Goal: Information Seeking & Learning: Learn about a topic

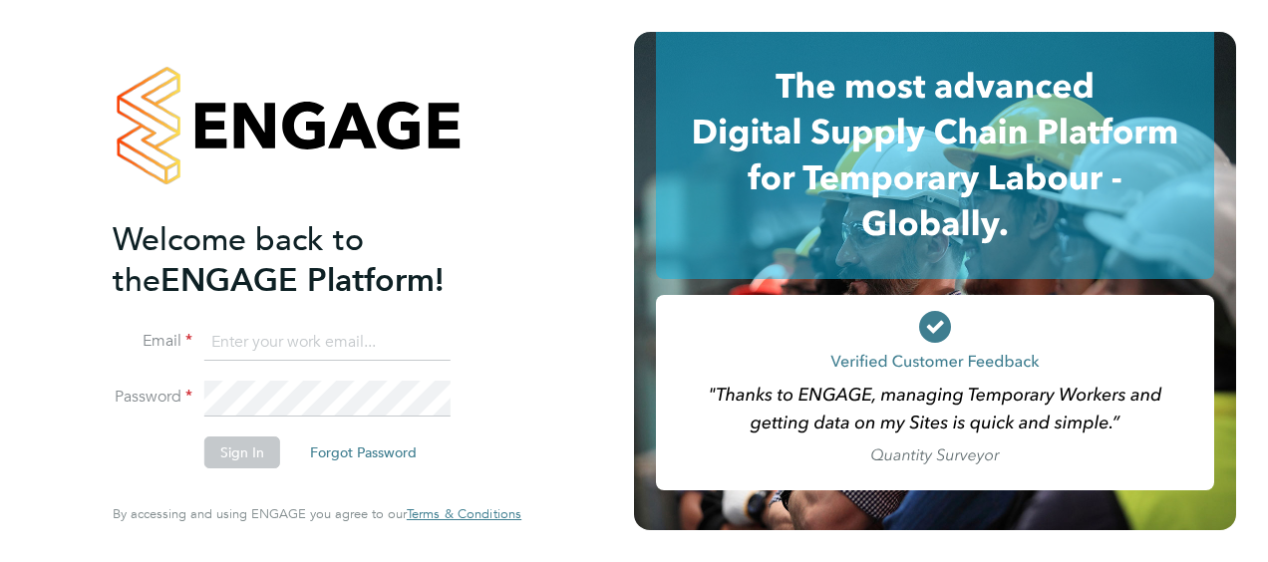
type input "[PERSON_NAME][EMAIL_ADDRESS][DOMAIN_NAME]"
click at [227, 459] on button "Sign In" at bounding box center [242, 453] width 76 height 32
click at [227, 459] on div "Sorry, we are having problems connecting to our services." at bounding box center [317, 281] width 634 height 562
click at [237, 449] on button "Sign In" at bounding box center [242, 453] width 76 height 32
click at [246, 470] on li "Sign In Forgot Password" at bounding box center [307, 463] width 389 height 52
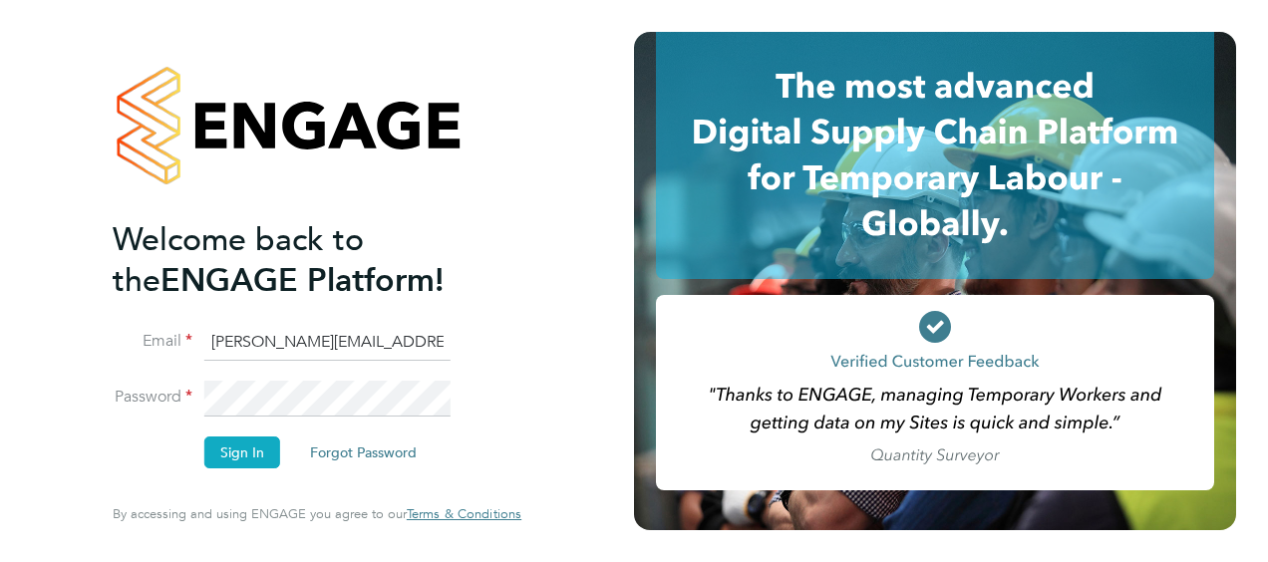
click at [247, 454] on button "Sign In" at bounding box center [242, 453] width 76 height 32
click at [237, 442] on button "Sign In" at bounding box center [242, 453] width 76 height 32
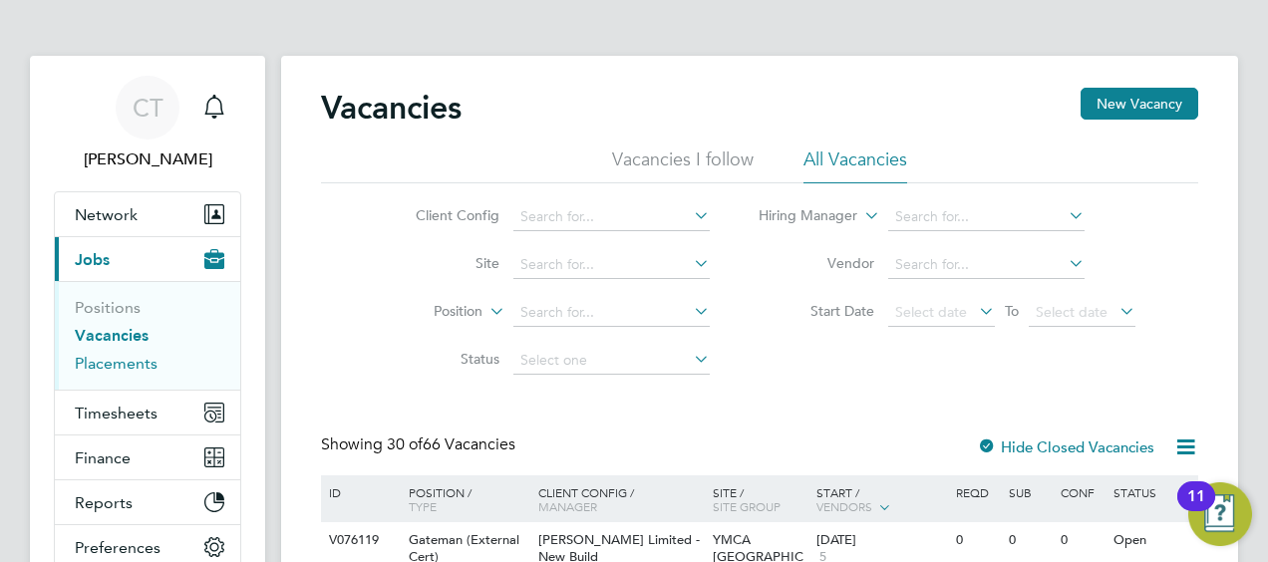
click at [112, 361] on link "Placements" at bounding box center [116, 363] width 83 height 19
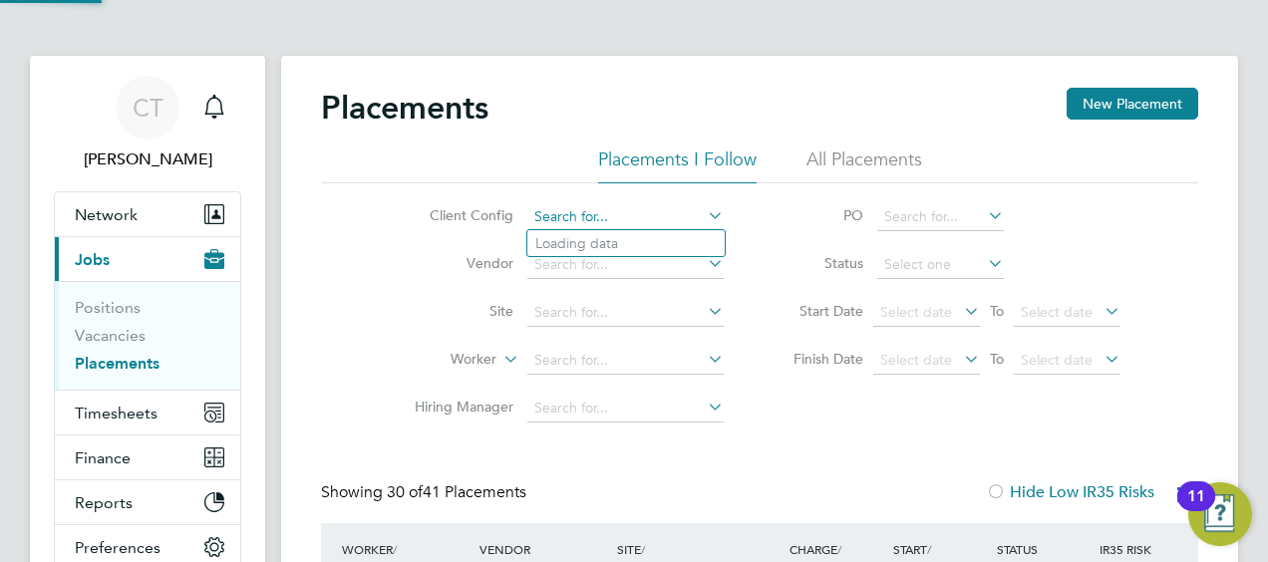
click at [574, 219] on input at bounding box center [625, 217] width 196 height 28
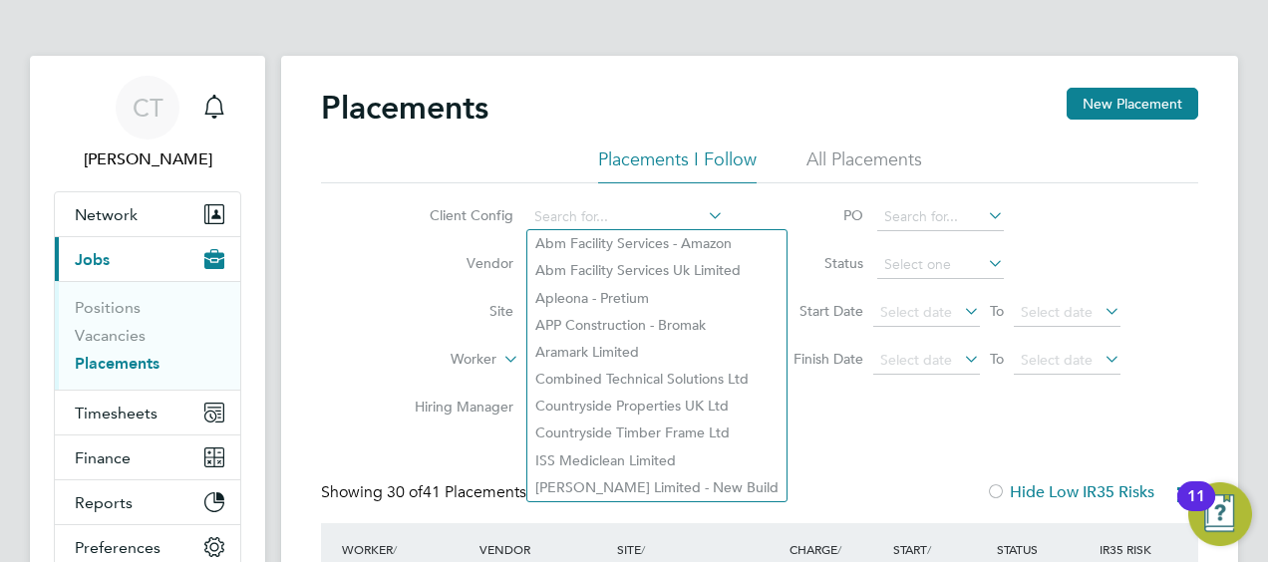
click at [417, 285] on li "Vendor" at bounding box center [561, 265] width 375 height 48
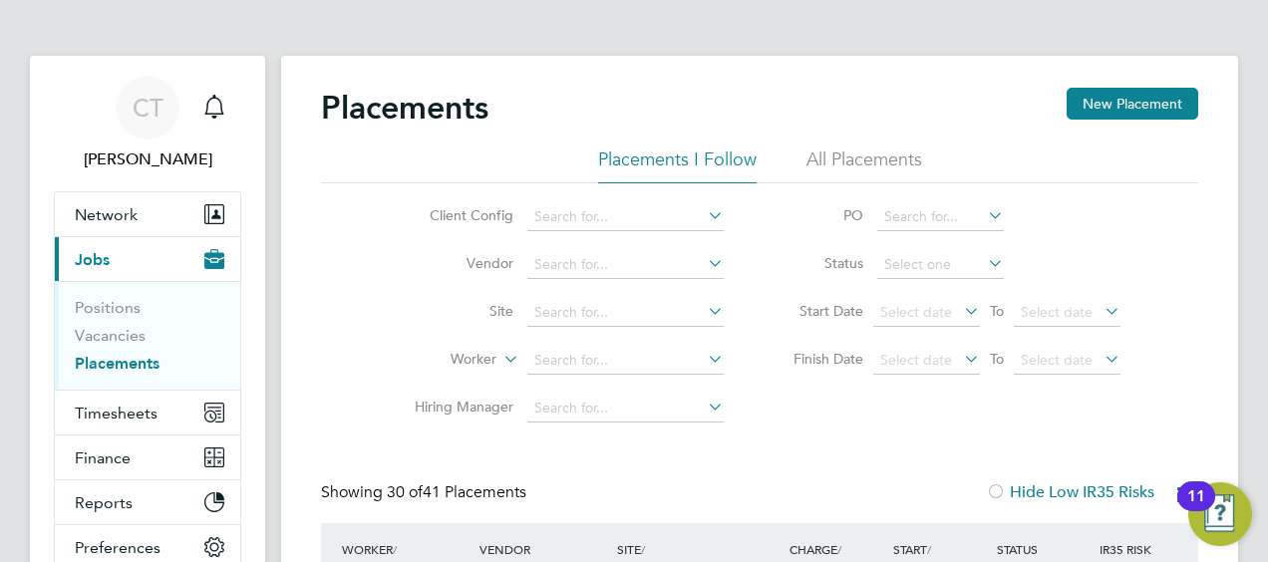
click at [132, 371] on link "Placements" at bounding box center [117, 363] width 85 height 19
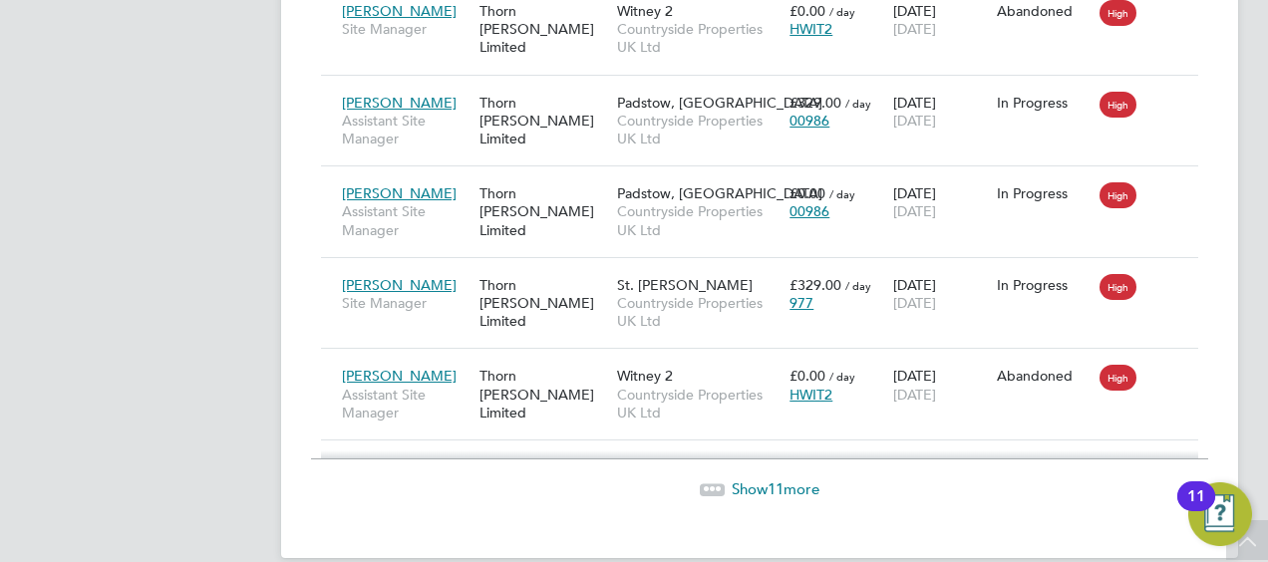
click at [763, 479] on span "Show 11 more" at bounding box center [776, 488] width 88 height 19
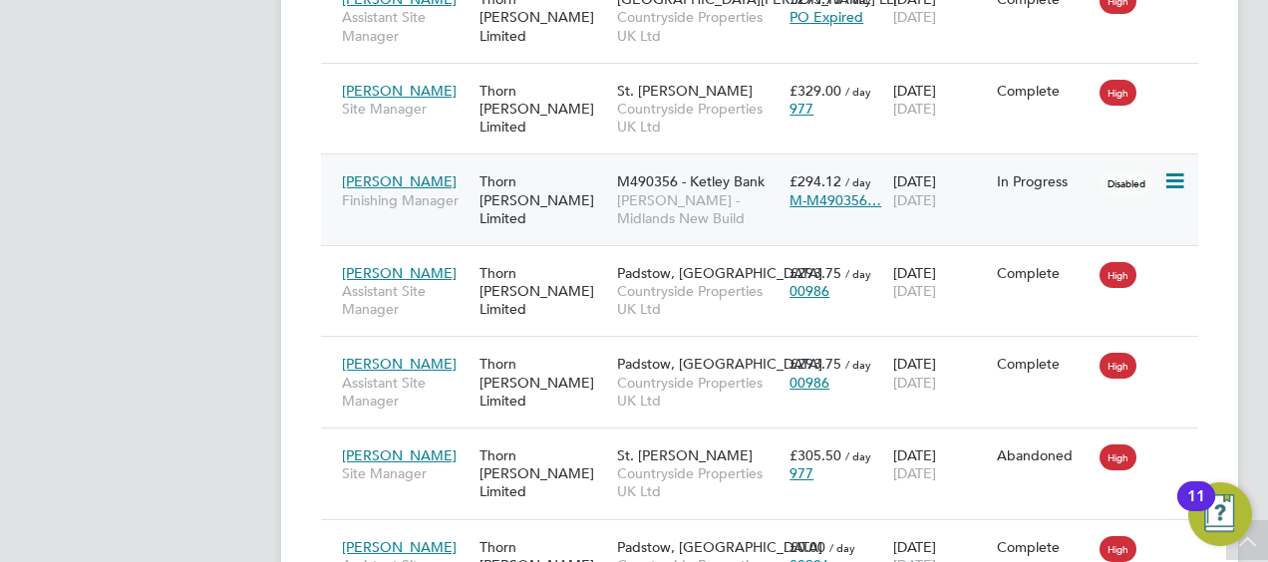
click at [1086, 193] on div "Tevin Bolt Finishing Manager Thorn Baker Limited M490356 - Ketley Bank Lovell -…" at bounding box center [759, 199] width 877 height 92
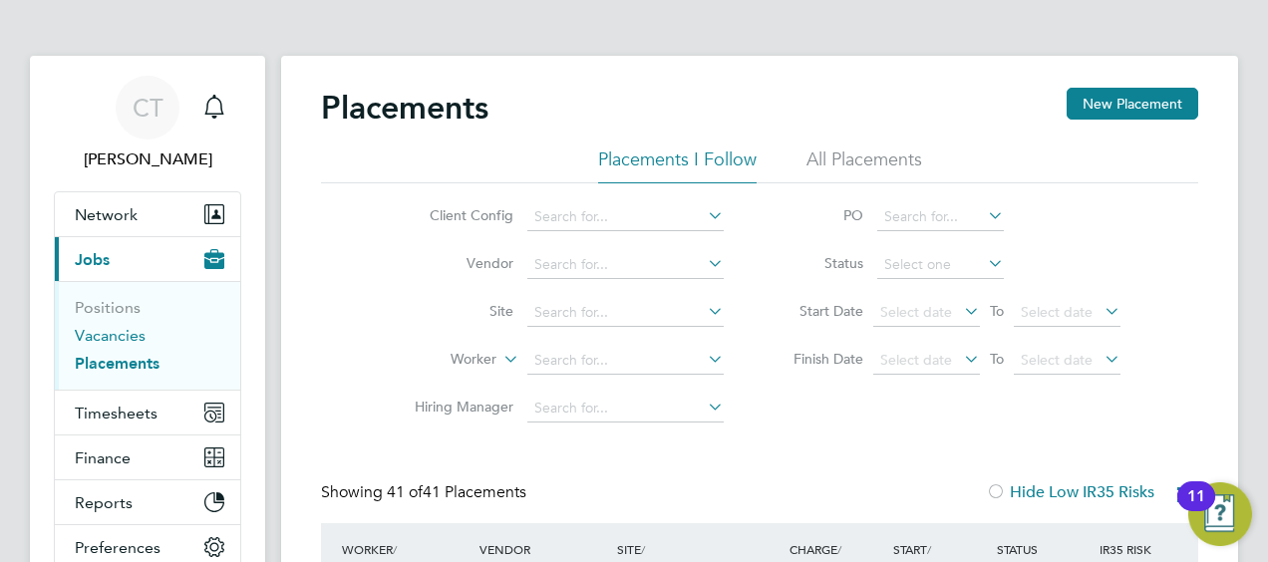
click at [121, 336] on link "Vacancies" at bounding box center [110, 335] width 71 height 19
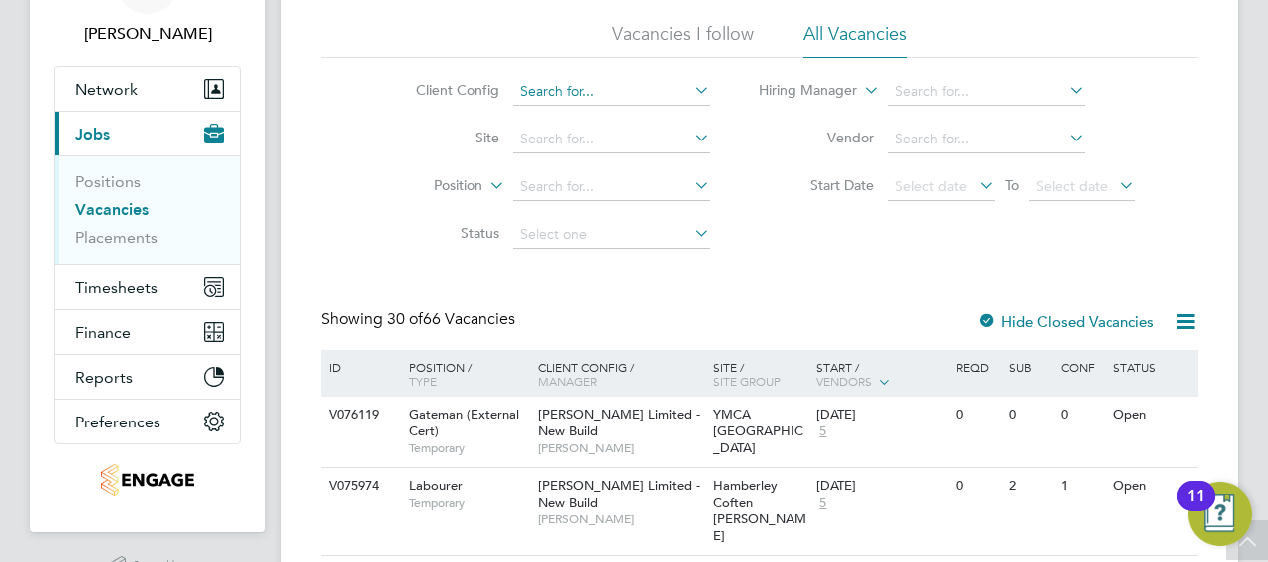
click at [544, 91] on input at bounding box center [611, 92] width 196 height 28
type input "o"
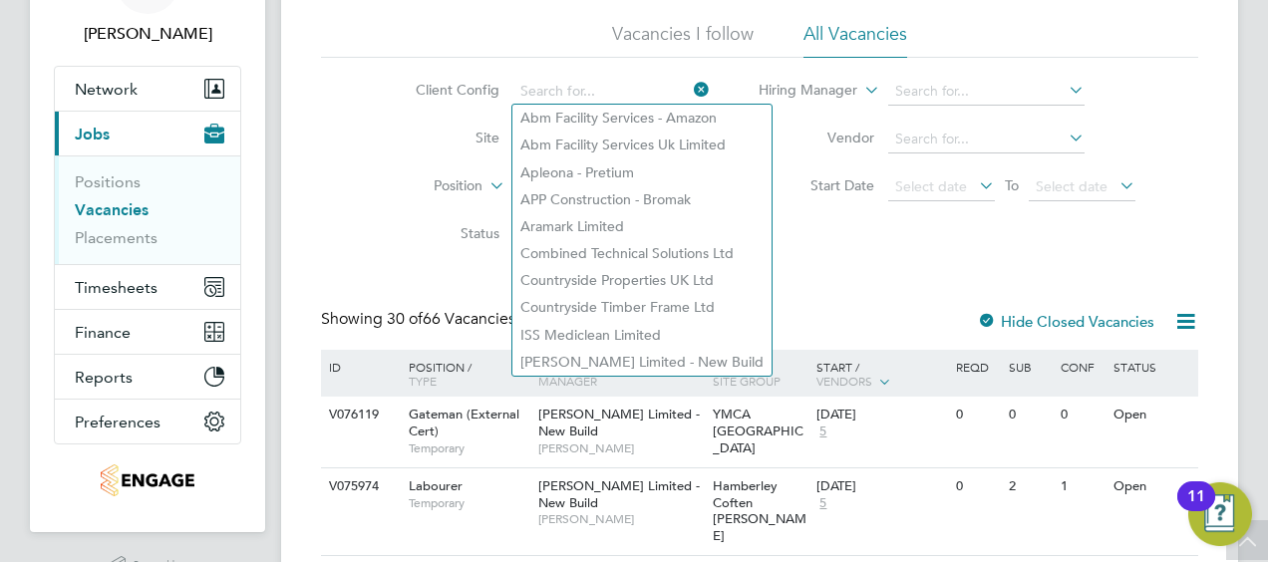
click at [397, 154] on li "Site" at bounding box center [547, 140] width 375 height 48
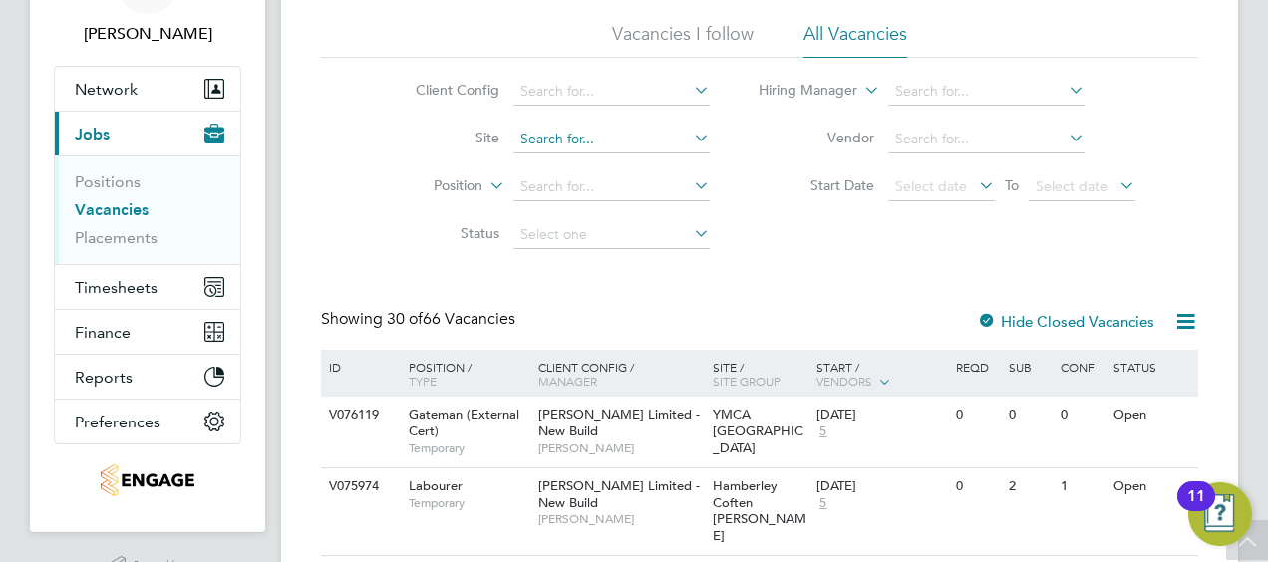
click at [558, 133] on input at bounding box center [611, 140] width 196 height 28
type input "Glebe"
click at [424, 167] on li "Position" at bounding box center [547, 187] width 375 height 48
click at [949, 178] on span "Select date" at bounding box center [931, 186] width 72 height 18
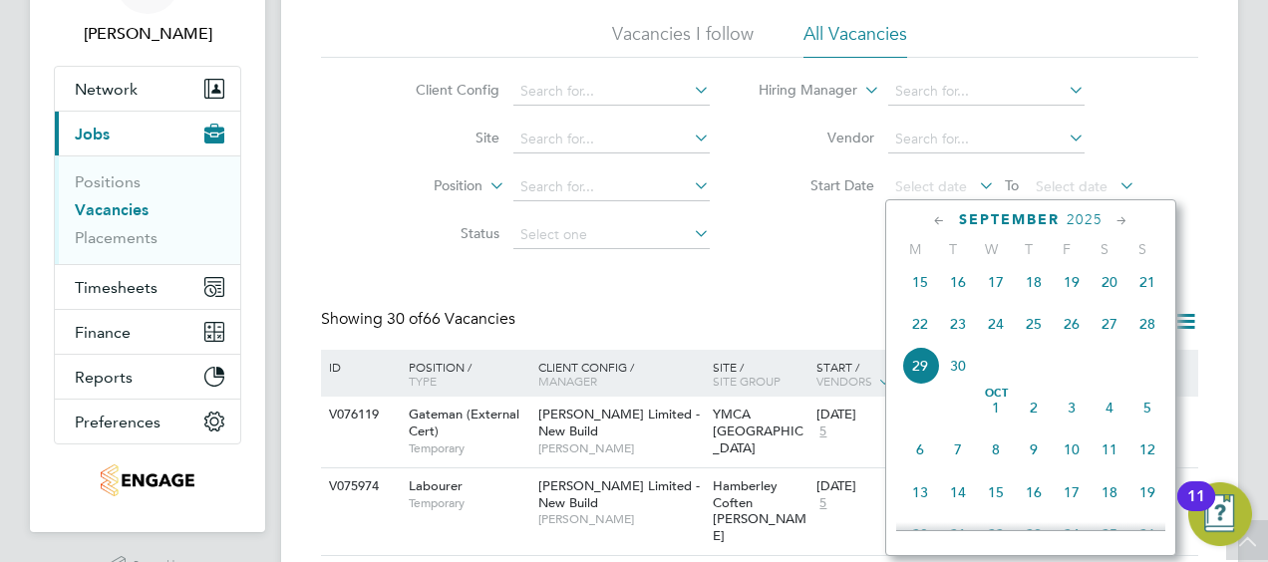
click at [925, 381] on span "29" at bounding box center [920, 366] width 38 height 38
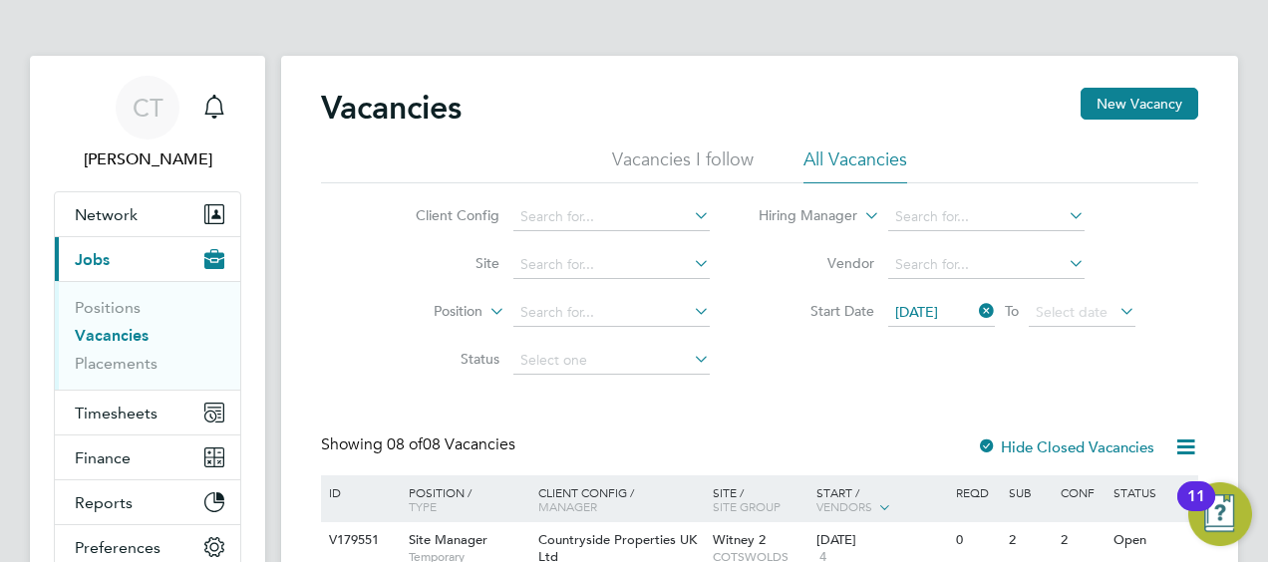
click at [103, 345] on li "Vacancies" at bounding box center [150, 340] width 150 height 28
click at [100, 341] on link "Vacancies" at bounding box center [112, 335] width 74 height 19
click at [392, 287] on li "Site" at bounding box center [547, 265] width 375 height 48
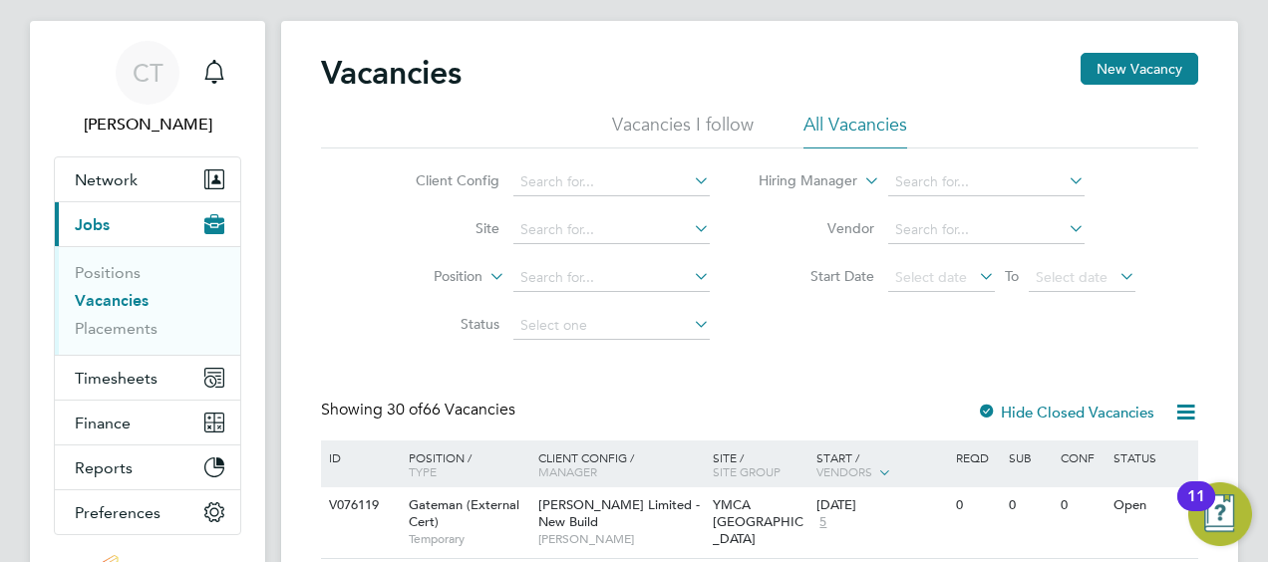
scroll to position [36, 0]
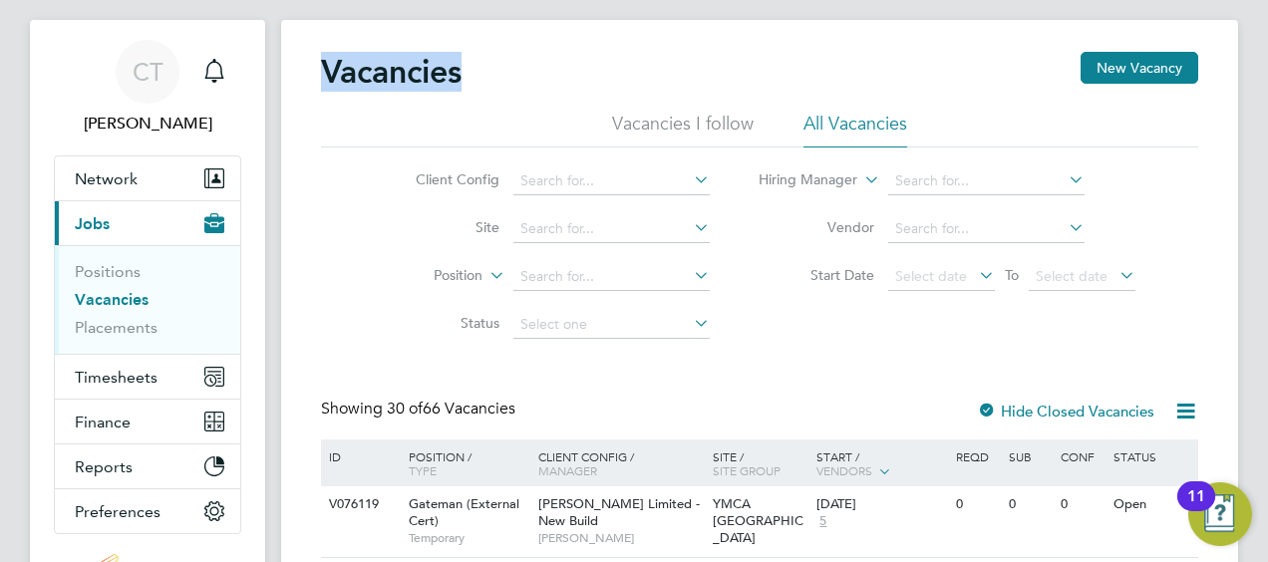
drag, startPoint x: 459, startPoint y: 86, endPoint x: 490, endPoint y: 94, distance: 32.9
click at [490, 94] on div "Vacancies New Vacancy" at bounding box center [759, 82] width 877 height 60
drag, startPoint x: 490, startPoint y: 94, endPoint x: 379, endPoint y: 111, distance: 112.9
click at [379, 111] on div "Vacancies New Vacancy" at bounding box center [759, 82] width 877 height 60
click at [347, 98] on div "Vacancies New Vacancy" at bounding box center [759, 82] width 877 height 60
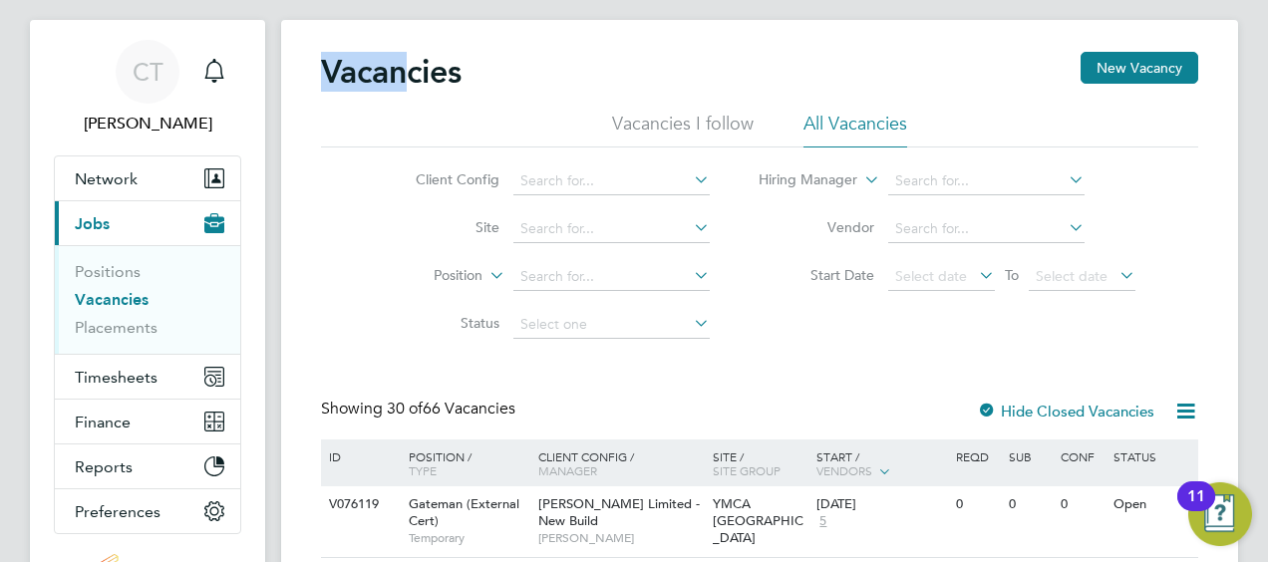
drag, startPoint x: 328, startPoint y: 78, endPoint x: 439, endPoint y: 84, distance: 110.8
click at [439, 84] on h2 "Vacancies" at bounding box center [391, 72] width 141 height 40
click at [341, 79] on h2 "Vacancies" at bounding box center [391, 72] width 141 height 40
drag, startPoint x: 322, startPoint y: 69, endPoint x: 438, endPoint y: 79, distance: 116.1
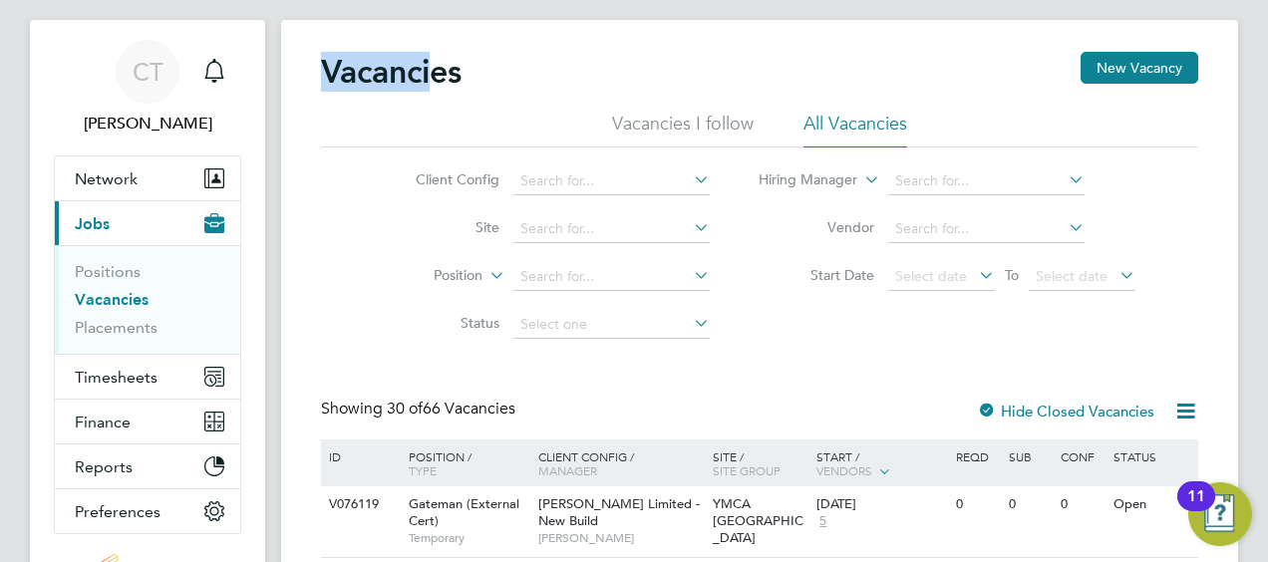
click at [438, 79] on h2 "Vacancies" at bounding box center [391, 72] width 141 height 40
click at [408, 86] on h2 "Vacancies" at bounding box center [391, 72] width 141 height 40
drag, startPoint x: 311, startPoint y: 67, endPoint x: 476, endPoint y: 80, distance: 166.0
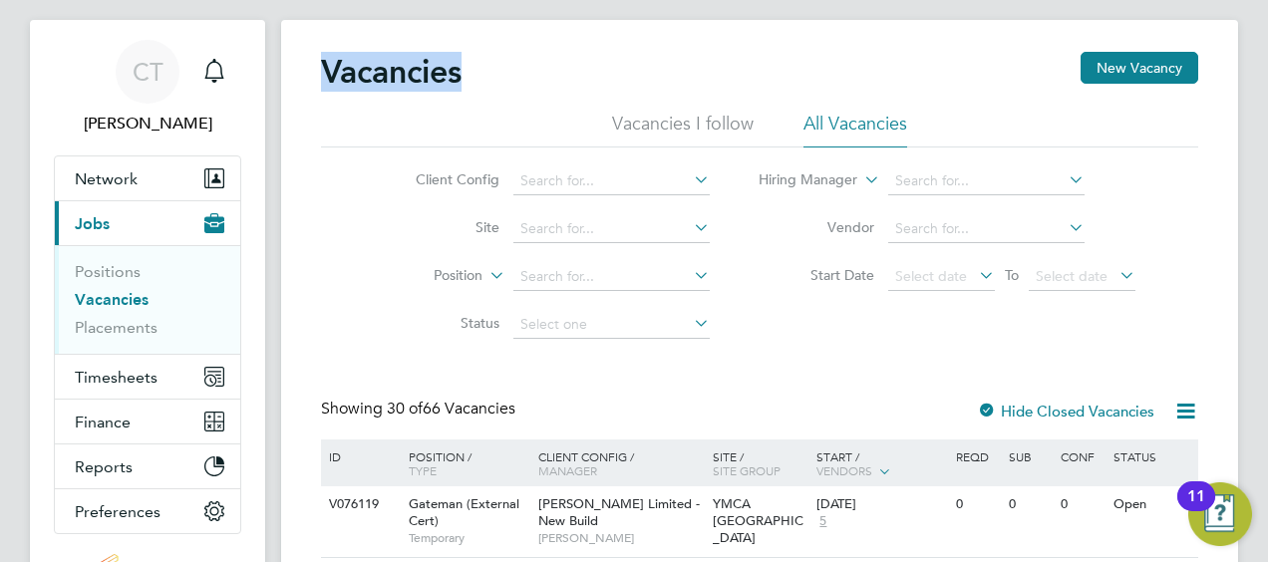
click at [476, 80] on div "Vacancies New Vacancy" at bounding box center [759, 82] width 877 height 60
click at [393, 92] on div "Vacancies New Vacancy" at bounding box center [759, 82] width 877 height 60
drag, startPoint x: 375, startPoint y: 71, endPoint x: 476, endPoint y: 80, distance: 102.1
click at [476, 80] on div "Vacancies New Vacancy" at bounding box center [759, 82] width 877 height 60
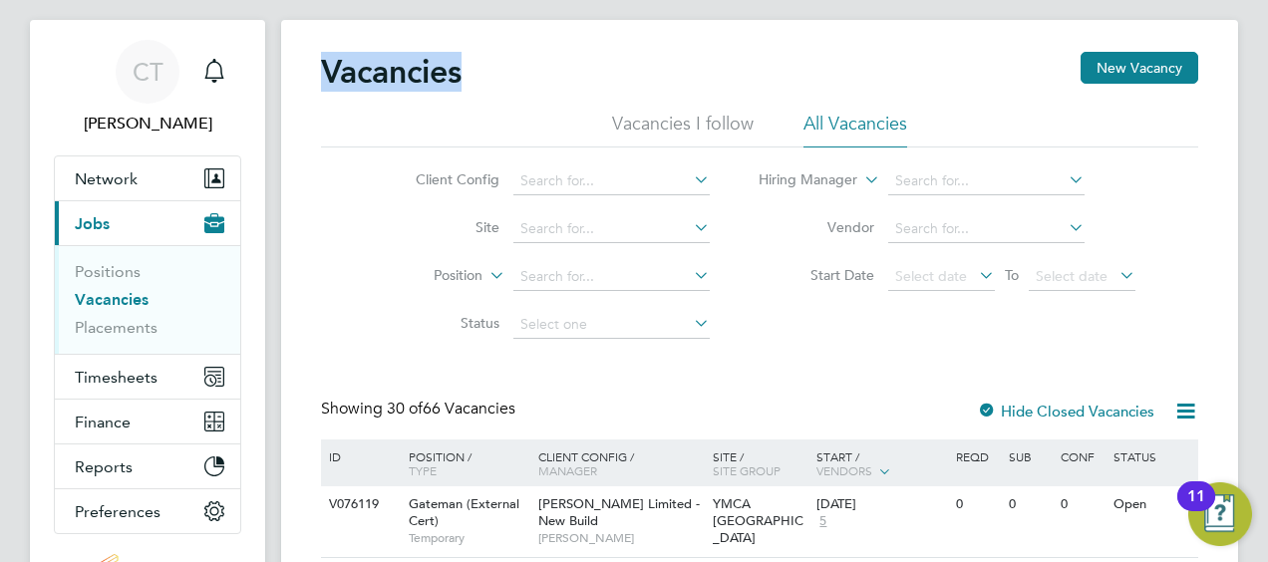
click at [366, 80] on h2 "Vacancies" at bounding box center [391, 72] width 141 height 40
drag, startPoint x: 306, startPoint y: 70, endPoint x: 508, endPoint y: 76, distance: 202.4
drag, startPoint x: 508, startPoint y: 76, endPoint x: 398, endPoint y: 75, distance: 110.6
click at [398, 75] on h2 "Vacancies" at bounding box center [391, 72] width 141 height 40
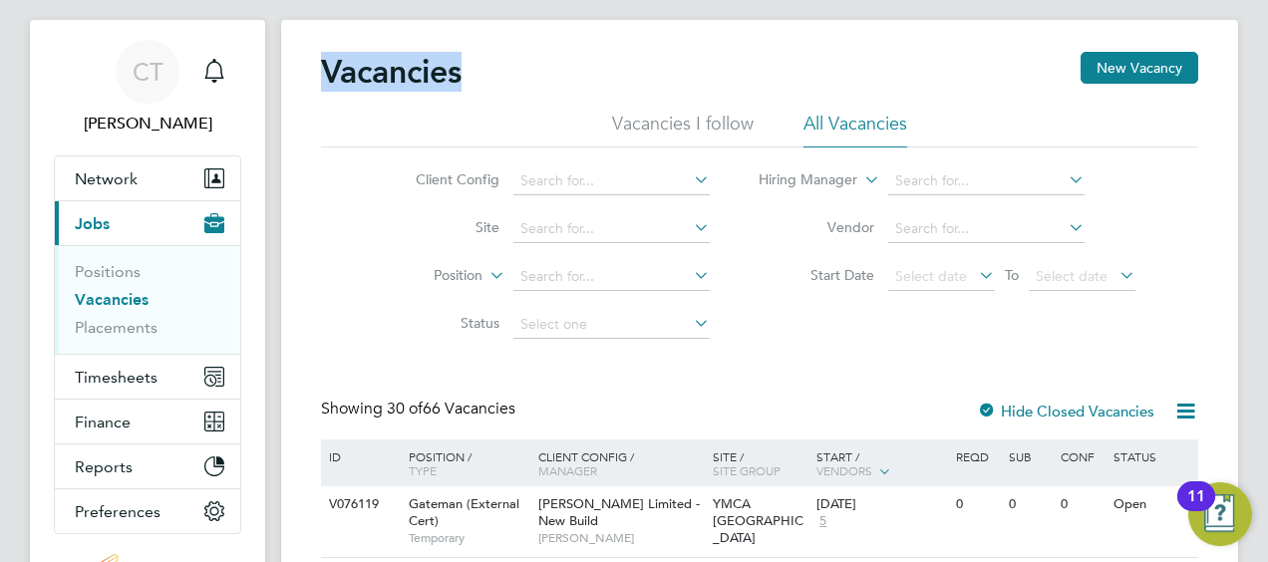
drag, startPoint x: 321, startPoint y: 59, endPoint x: 491, endPoint y: 50, distance: 170.7
drag, startPoint x: 491, startPoint y: 50, endPoint x: 413, endPoint y: 82, distance: 85.0
click at [413, 82] on h2 "Vacancies" at bounding box center [391, 72] width 141 height 40
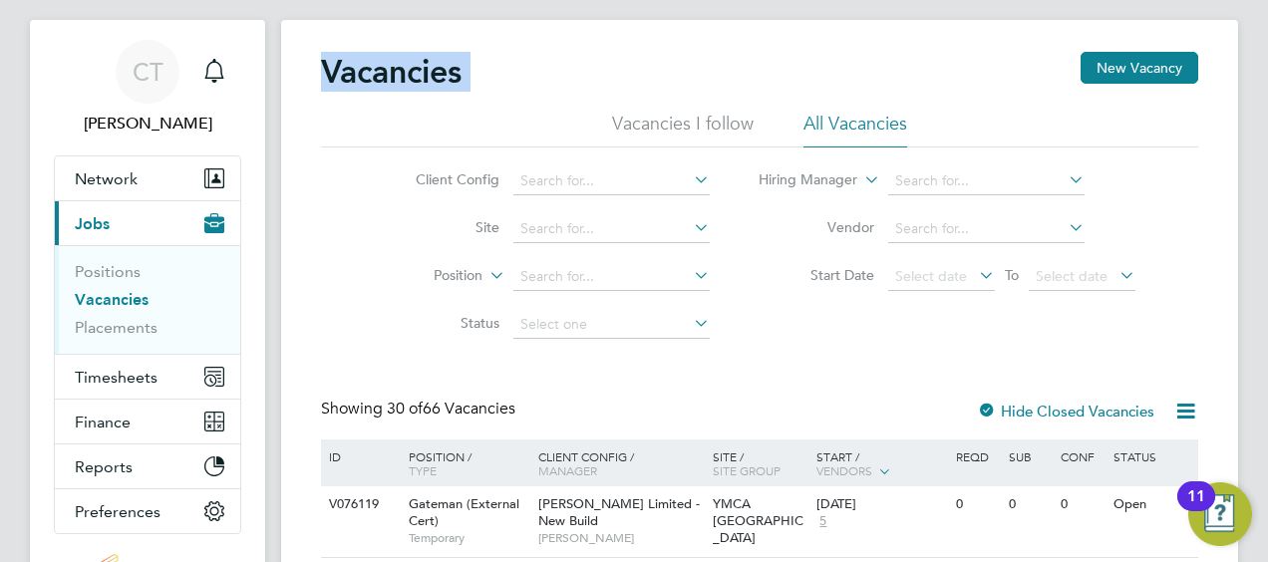
click at [347, 56] on h2 "Vacancies" at bounding box center [391, 72] width 141 height 40
drag, startPoint x: 331, startPoint y: 56, endPoint x: 522, endPoint y: 74, distance: 192.2
click at [522, 74] on div "Vacancies New Vacancy" at bounding box center [759, 82] width 877 height 60
drag, startPoint x: 522, startPoint y: 74, endPoint x: 363, endPoint y: 72, distance: 159.5
click at [363, 72] on h2 "Vacancies" at bounding box center [391, 72] width 141 height 40
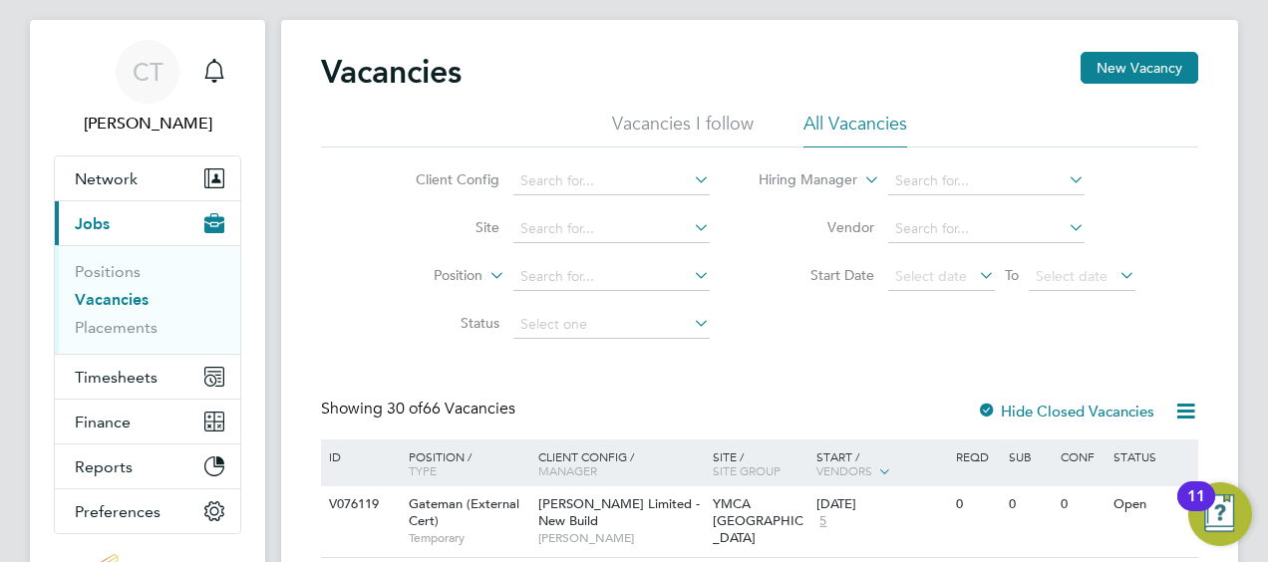
drag, startPoint x: 407, startPoint y: 57, endPoint x: 496, endPoint y: 50, distance: 90.0
drag, startPoint x: 496, startPoint y: 50, endPoint x: 391, endPoint y: 71, distance: 107.7
click at [391, 71] on h2 "Vacancies" at bounding box center [391, 72] width 141 height 40
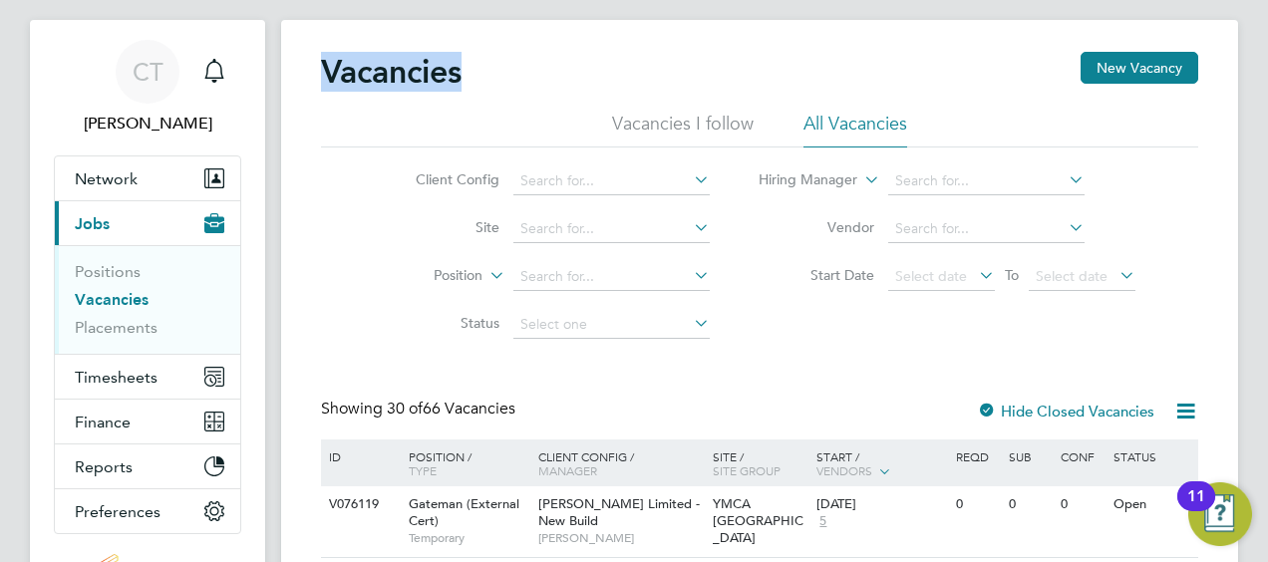
click at [365, 83] on h2 "Vacancies" at bounding box center [391, 72] width 141 height 40
drag, startPoint x: 301, startPoint y: 74, endPoint x: 494, endPoint y: 126, distance: 200.2
drag, startPoint x: 494, startPoint y: 126, endPoint x: 337, endPoint y: 116, distance: 157.8
click at [337, 116] on ul "Vacancies I follow All Vacancies" at bounding box center [759, 130] width 877 height 36
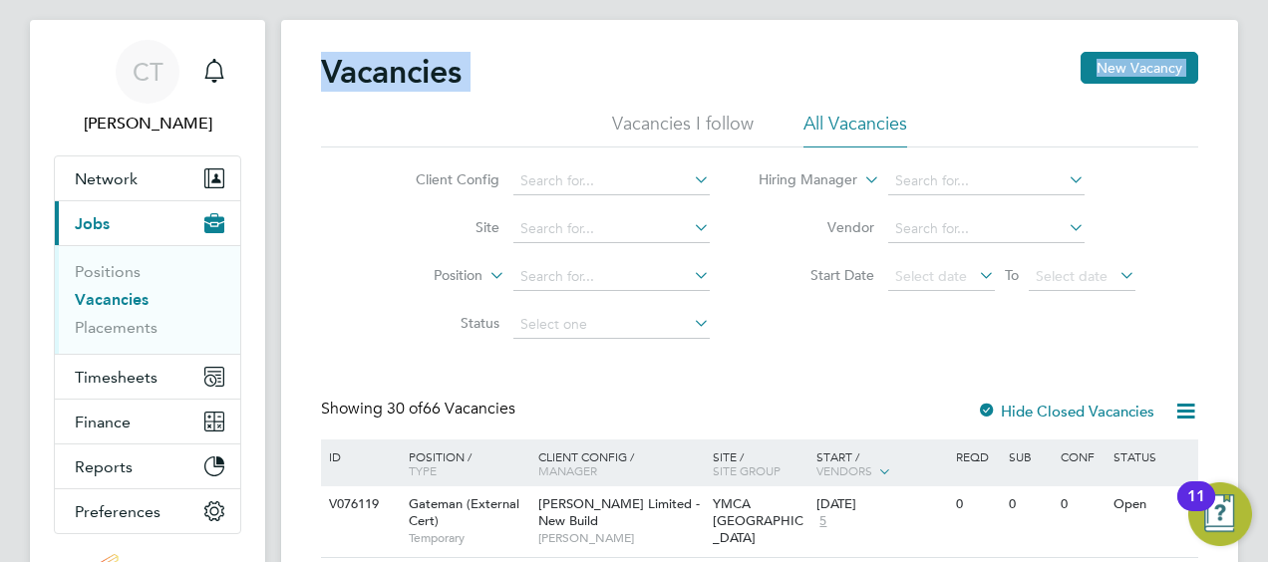
click at [338, 86] on h2 "Vacancies" at bounding box center [391, 72] width 141 height 40
drag, startPoint x: 318, startPoint y: 78, endPoint x: 471, endPoint y: 86, distance: 153.7
drag, startPoint x: 471, startPoint y: 86, endPoint x: 420, endPoint y: 100, distance: 53.7
click at [420, 100] on div "Vacancies New Vacancy" at bounding box center [759, 82] width 877 height 60
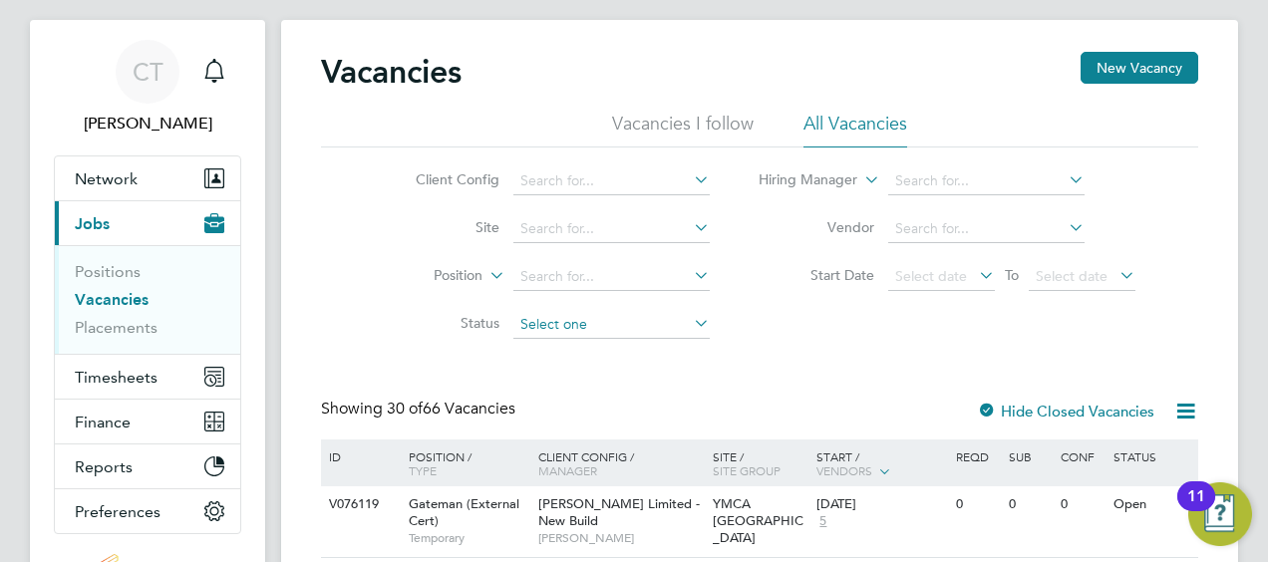
click at [536, 324] on input at bounding box center [611, 325] width 196 height 28
click at [387, 293] on li "Position" at bounding box center [547, 277] width 375 height 48
click at [88, 330] on link "Placements" at bounding box center [116, 327] width 83 height 19
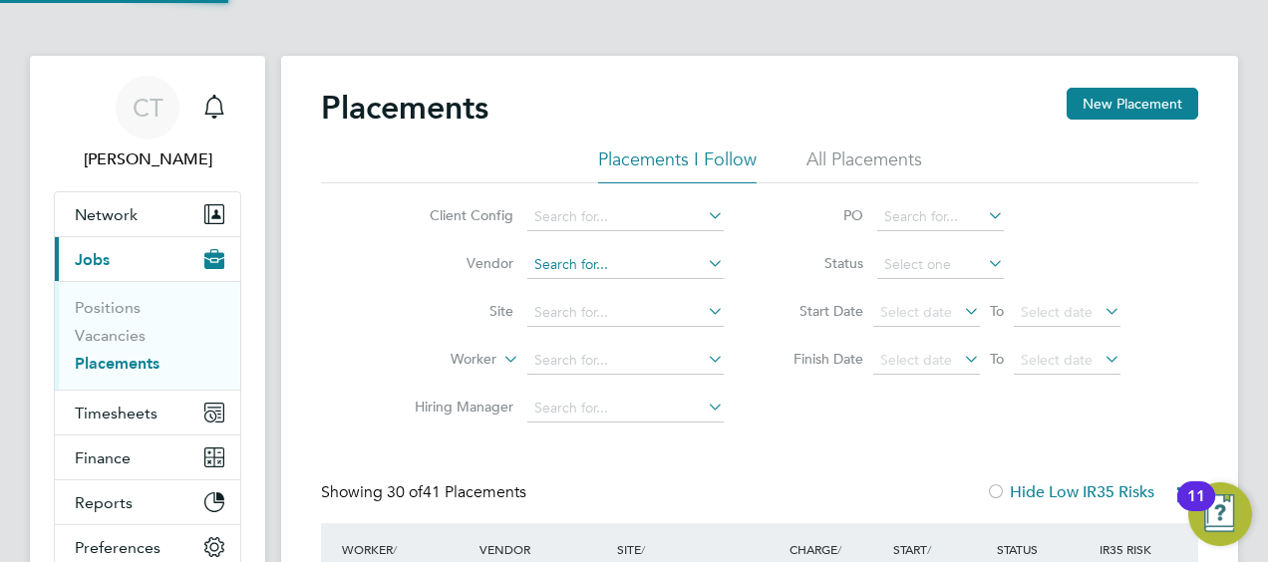
scroll to position [76, 172]
click at [925, 213] on input at bounding box center [940, 217] width 127 height 28
click at [804, 243] on li "Status" at bounding box center [947, 265] width 397 height 48
